Goal: Find specific page/section: Find specific page/section

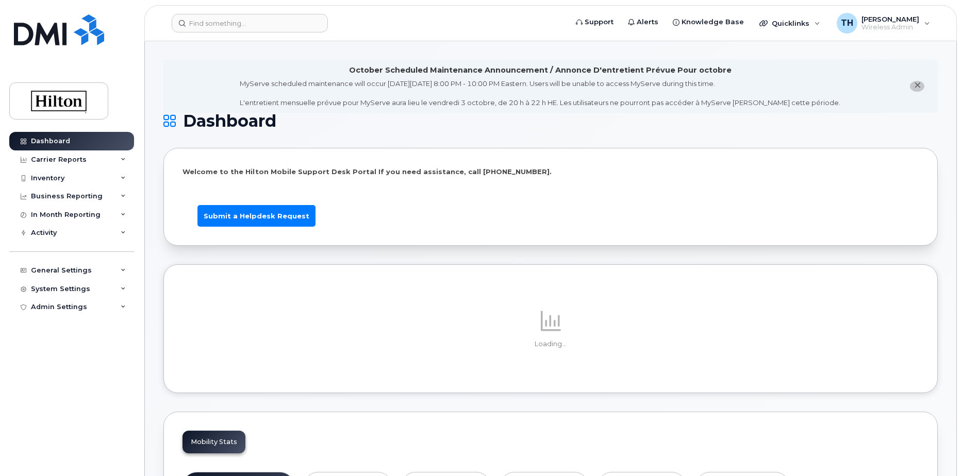
click at [917, 85] on icon "close notification" at bounding box center [917, 85] width 7 height 7
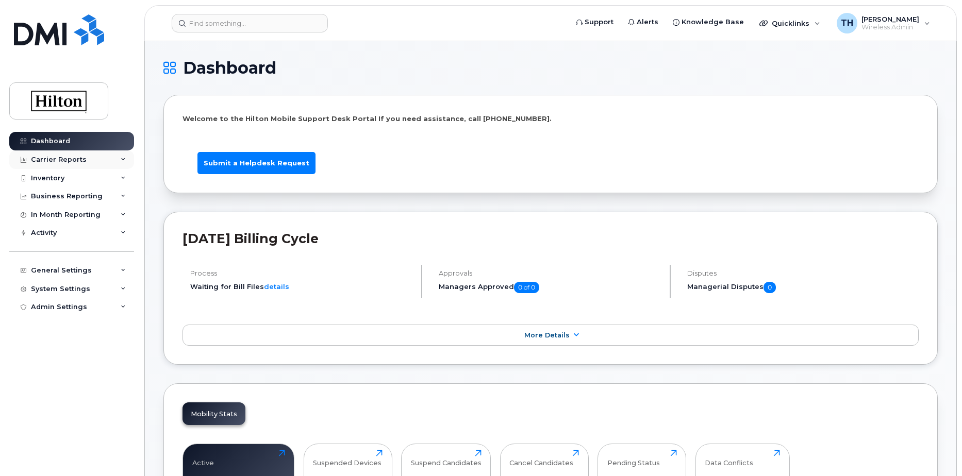
click at [110, 164] on div "Carrier Reports" at bounding box center [71, 160] width 125 height 19
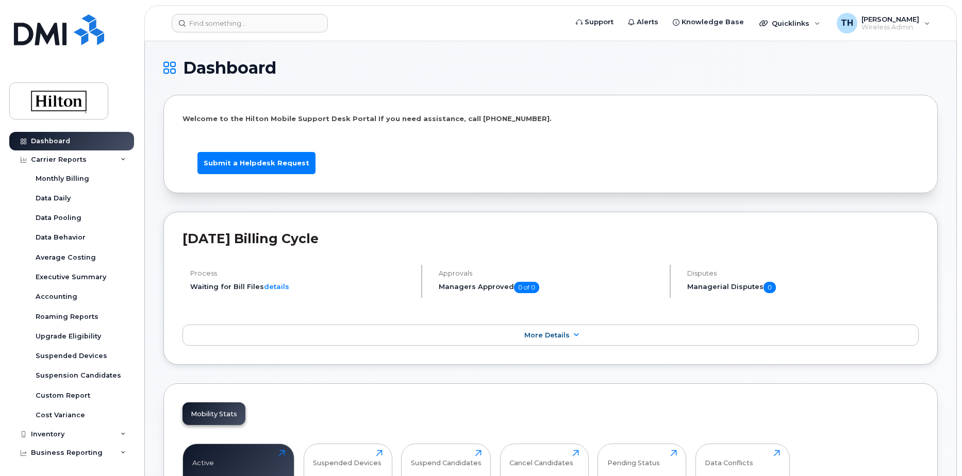
click at [132, 109] on div "Dashboard Carrier Reports Monthly Billing Data Daily Data Pooling Data Behavior…" at bounding box center [70, 238] width 140 height 476
click at [86, 109] on img at bounding box center [58, 101] width 79 height 30
